Goal: Task Accomplishment & Management: Use online tool/utility

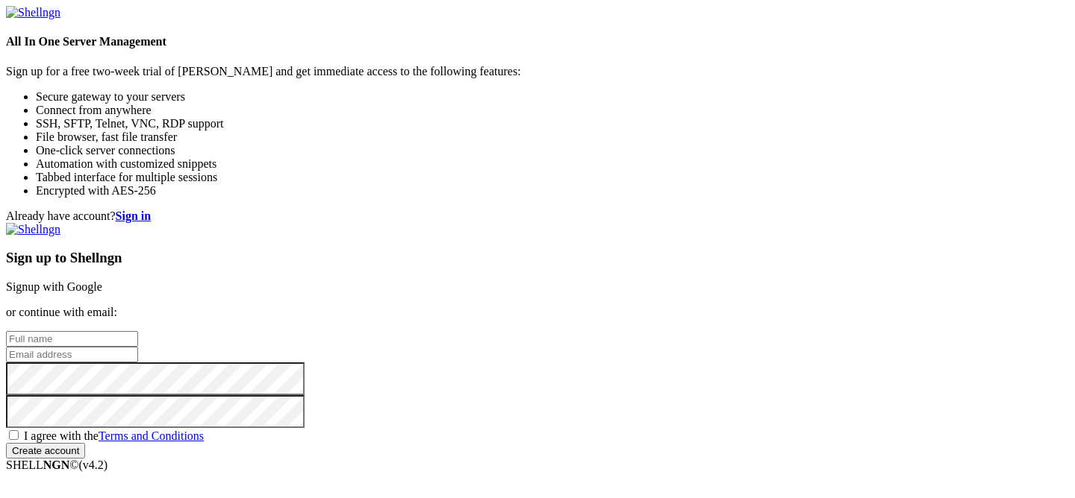
click at [102, 281] on link "Signup with Google" at bounding box center [54, 287] width 96 height 13
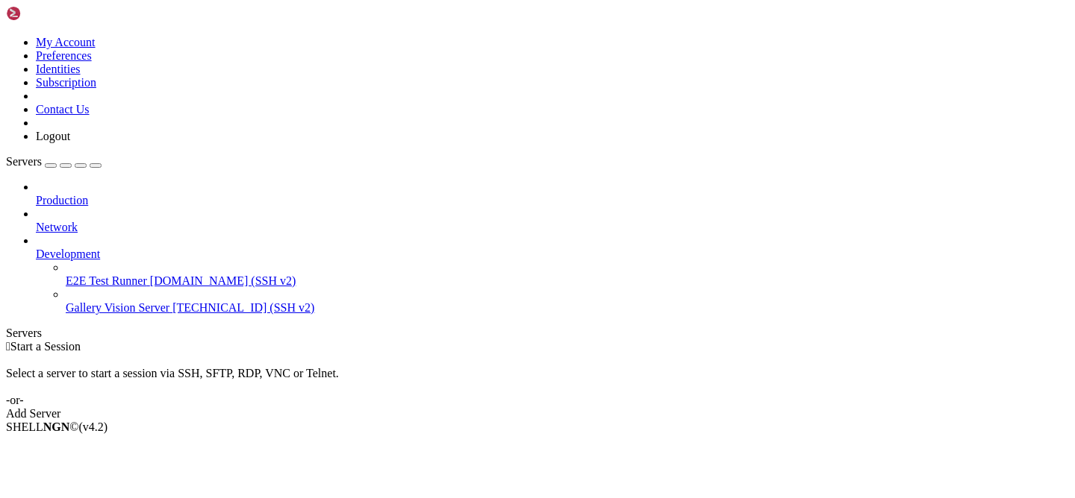
click at [103, 301] on span "Gallery Vision Server" at bounding box center [118, 307] width 104 height 13
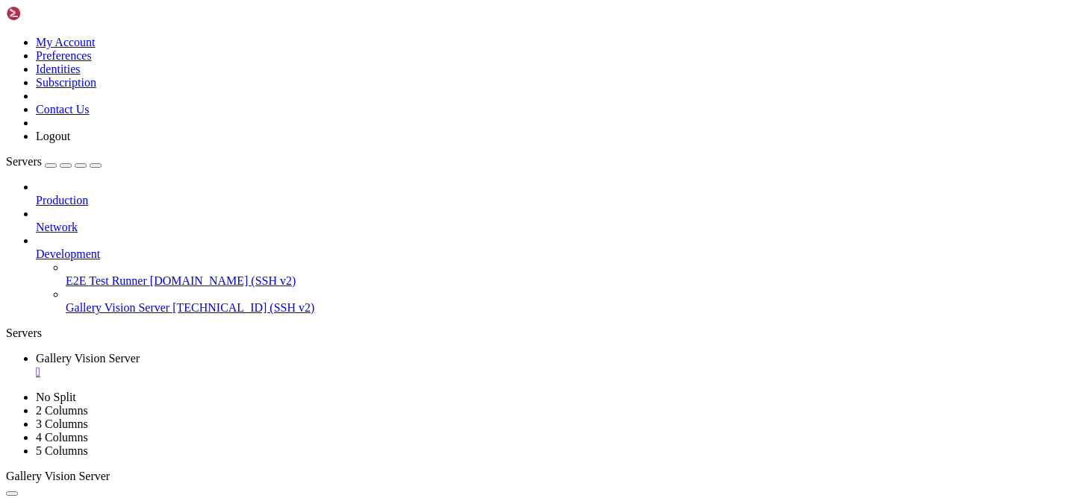
paste textarea "cd /var/www/html"
type textarea "cd /var/www/html"
paste textarea "ls -lah"
type textarea "ls -lah"
